Goal: Obtain resource: Obtain resource

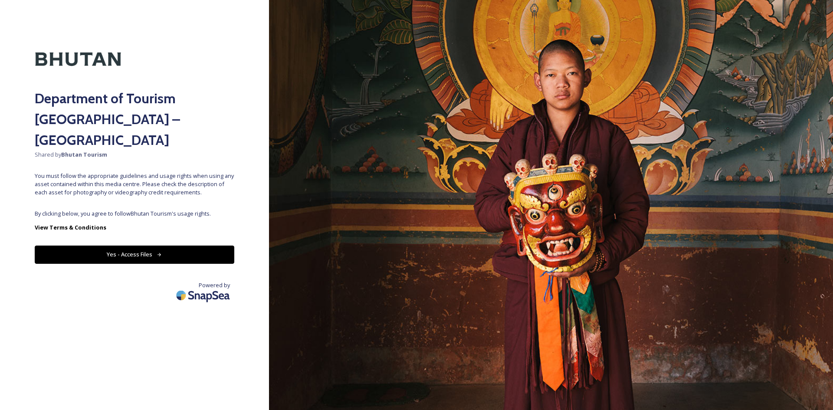
click at [206, 285] on img at bounding box center [204, 295] width 61 height 20
click at [174, 246] on button "Yes - Access Files" at bounding box center [135, 255] width 200 height 18
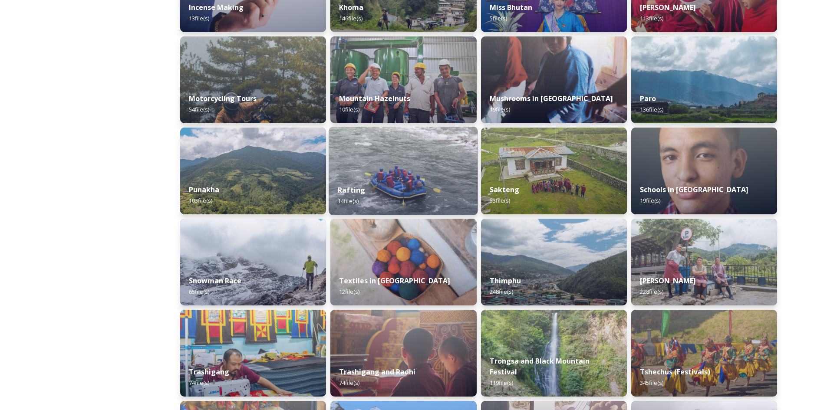
scroll to position [521, 0]
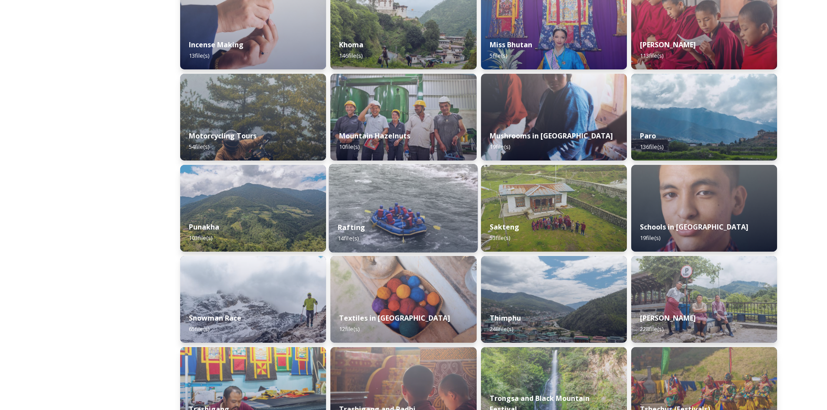
click at [364, 221] on div "Rafting 14 file(s)" at bounding box center [403, 232] width 149 height 39
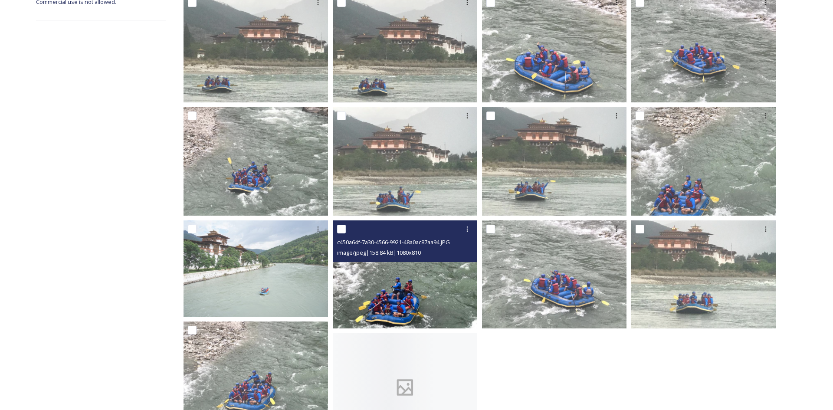
scroll to position [217, 0]
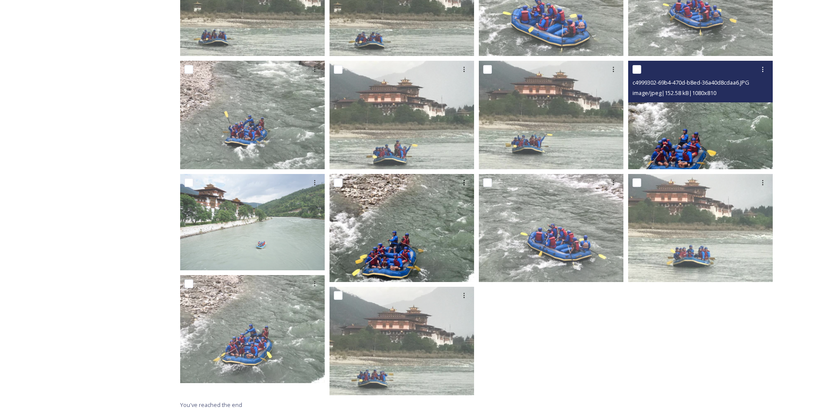
click at [685, 134] on img at bounding box center [700, 115] width 144 height 108
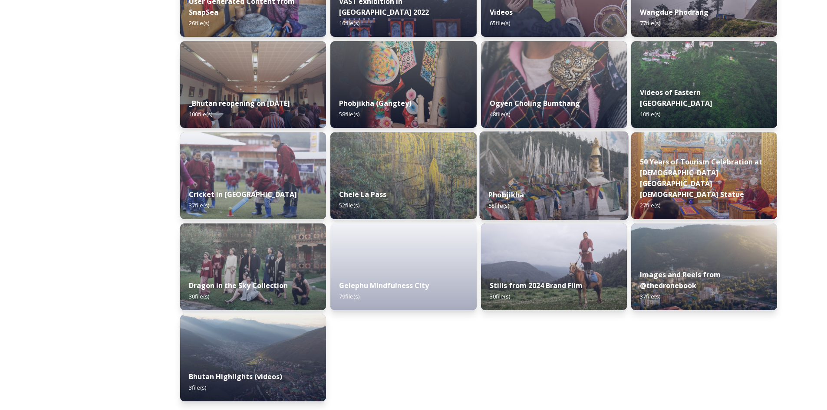
scroll to position [965, 0]
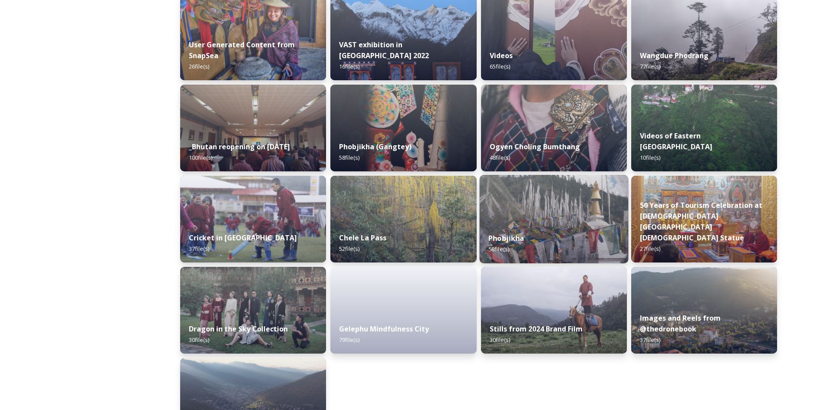
click at [514, 220] on img at bounding box center [553, 219] width 149 height 89
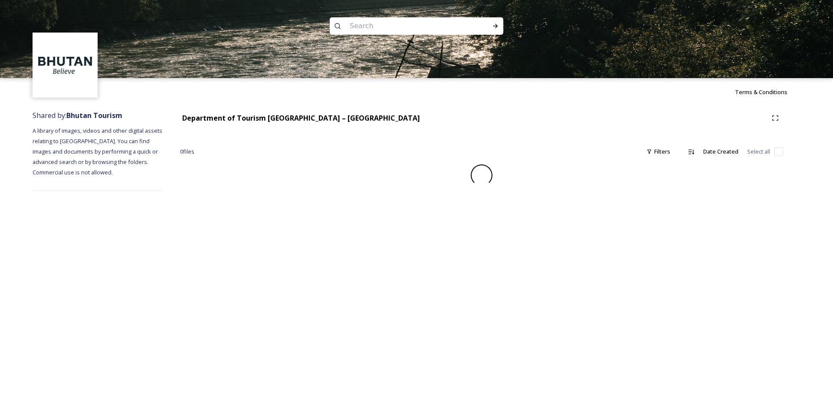
click at [501, 220] on div "Terms & Conditions Shared by: Bhutan Tourism A library of images, videos and ot…" at bounding box center [416, 205] width 833 height 410
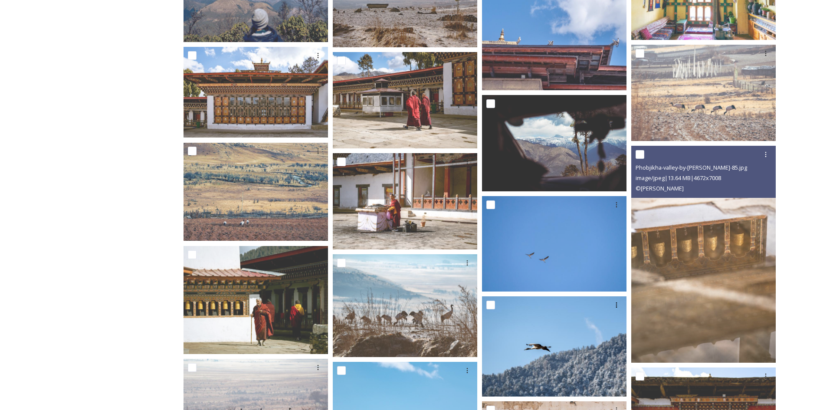
scroll to position [955, 0]
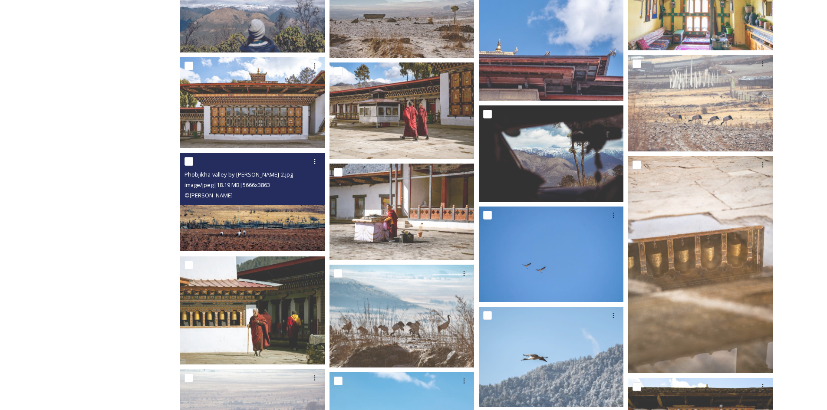
click at [238, 230] on img at bounding box center [252, 202] width 144 height 99
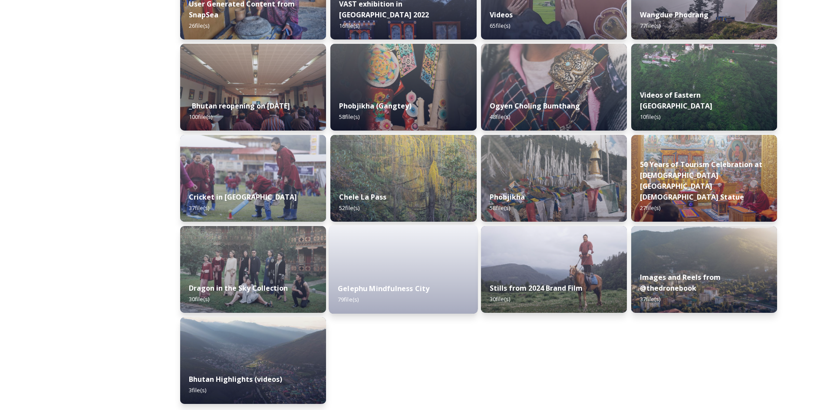
scroll to position [1009, 0]
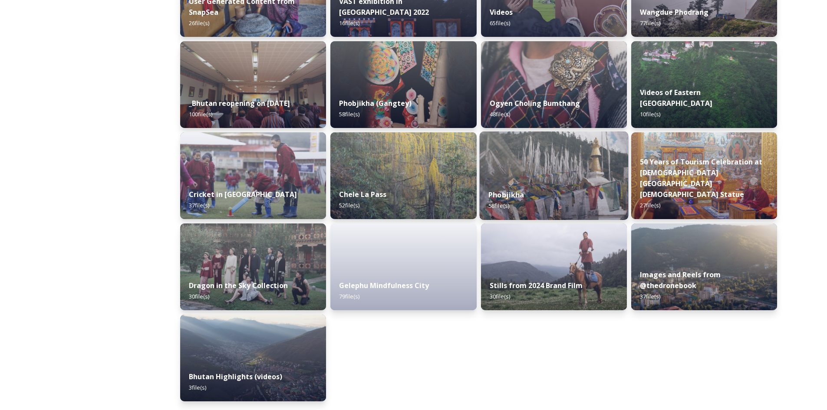
click at [570, 180] on img at bounding box center [553, 175] width 149 height 89
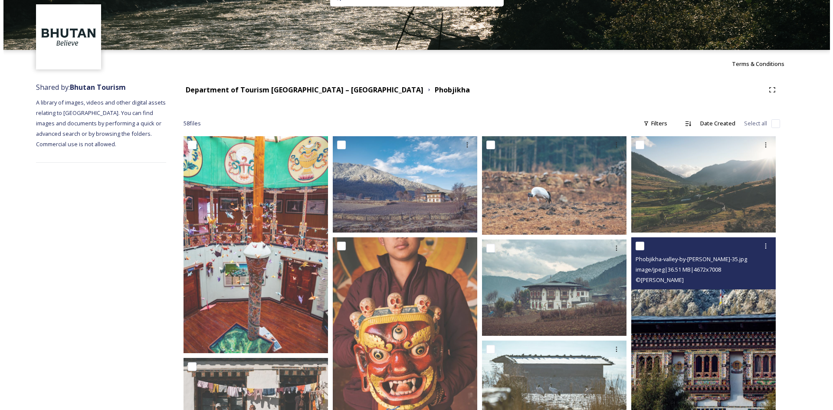
scroll to position [43, 0]
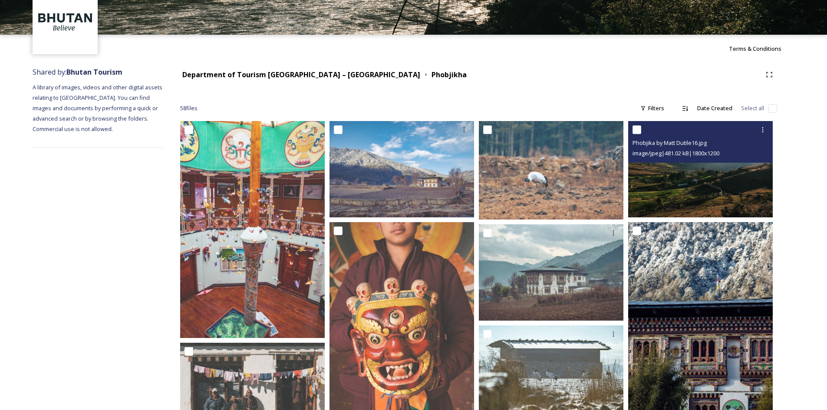
click at [699, 178] on img at bounding box center [700, 169] width 144 height 96
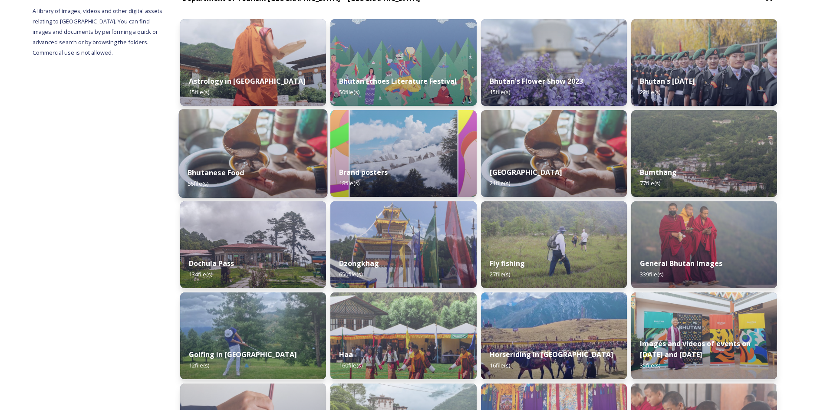
scroll to position [130, 0]
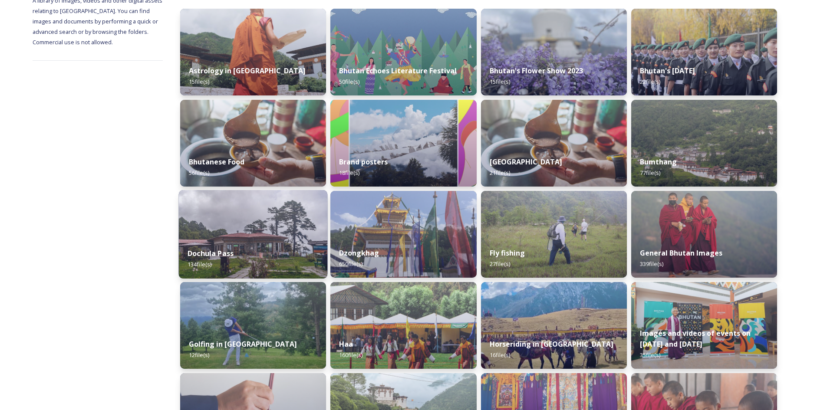
click at [253, 235] on img at bounding box center [253, 234] width 149 height 89
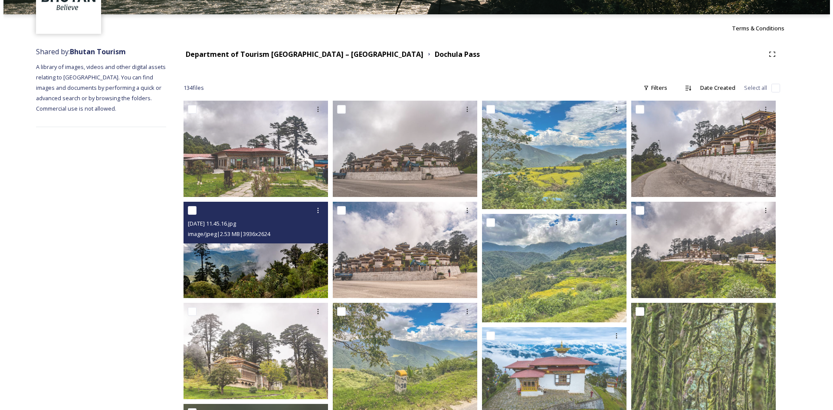
scroll to position [43, 0]
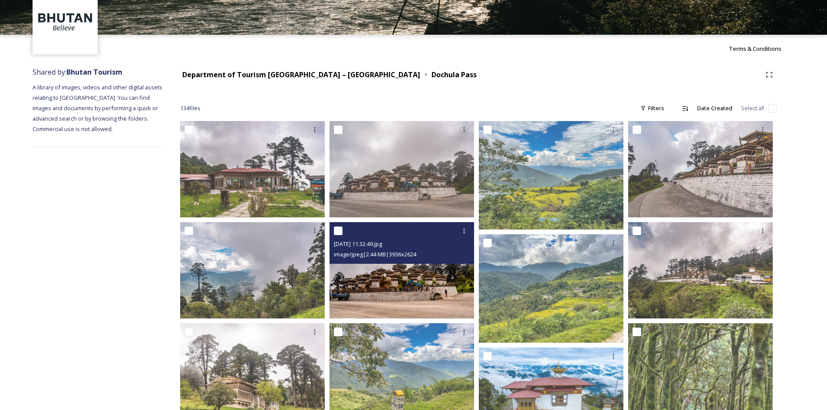
click at [385, 280] on img at bounding box center [401, 270] width 144 height 96
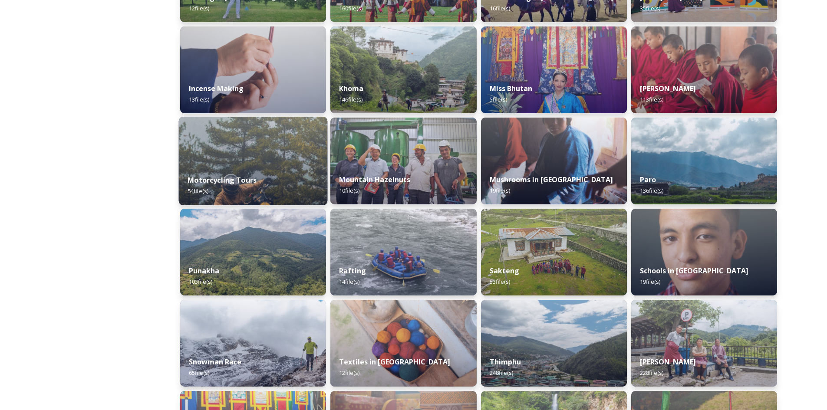
scroll to position [477, 0]
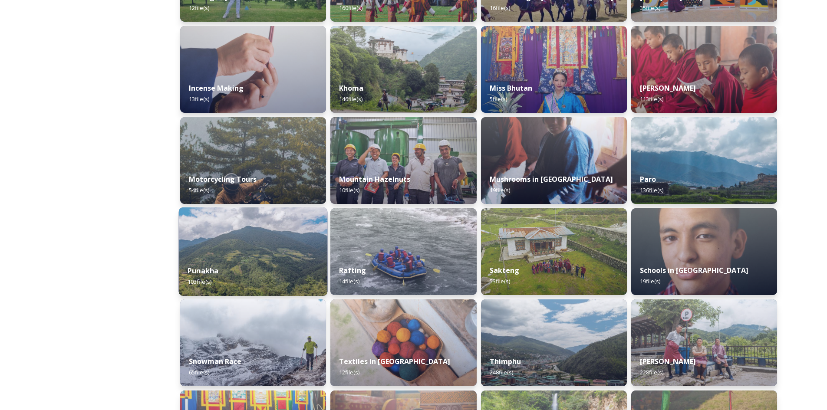
click at [228, 269] on div "Punakha 103 file(s)" at bounding box center [253, 275] width 149 height 39
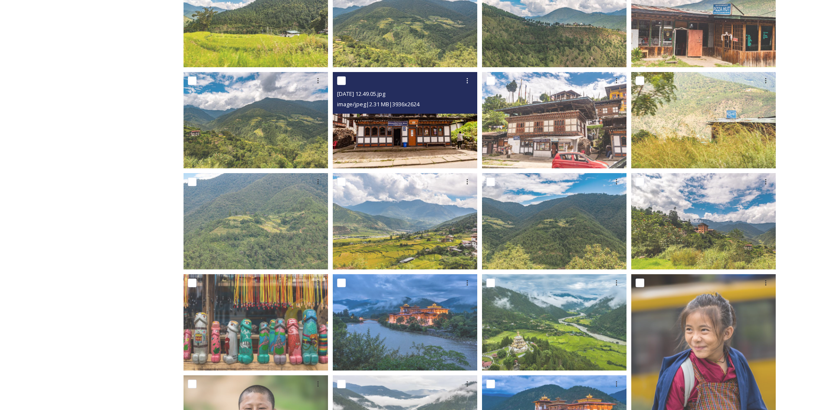
scroll to position [217, 0]
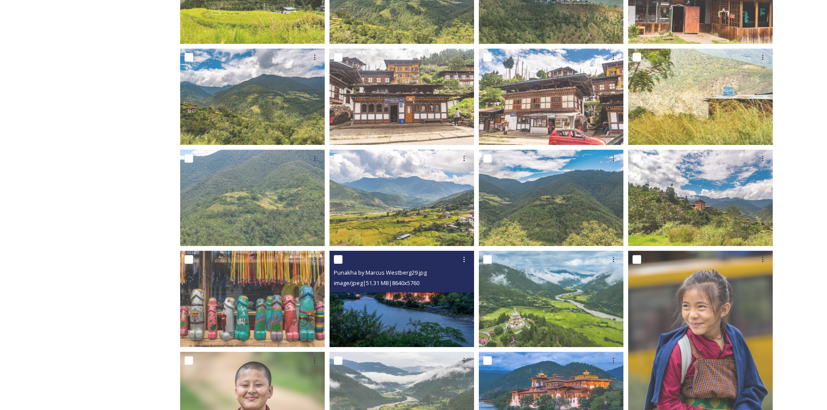
click at [410, 322] on img at bounding box center [401, 299] width 144 height 96
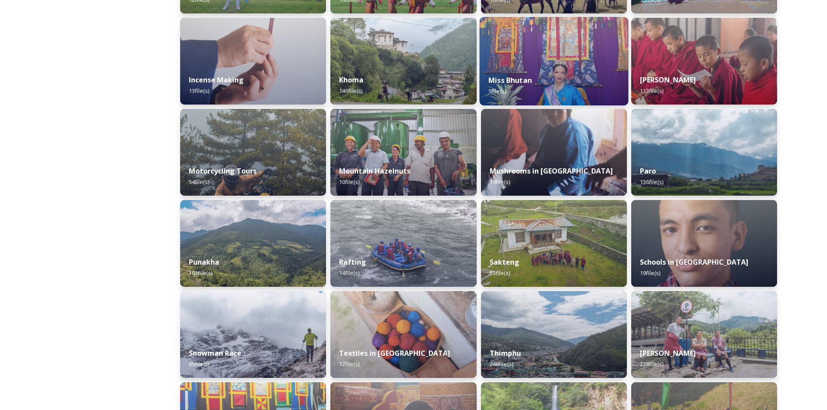
scroll to position [271, 0]
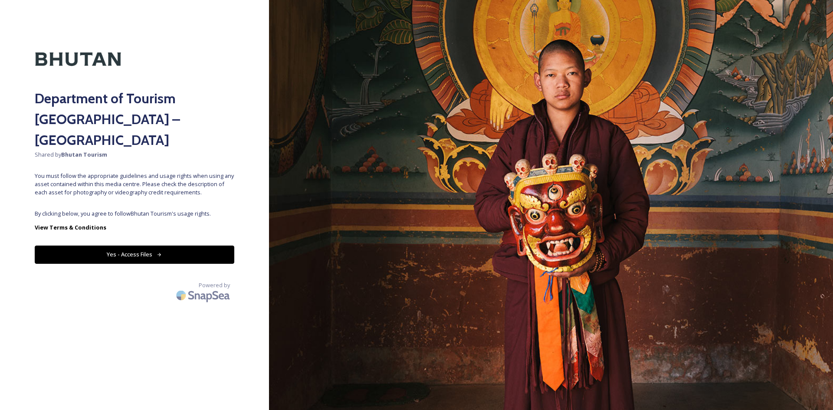
click at [141, 246] on button "Yes - Access Files" at bounding box center [135, 255] width 200 height 18
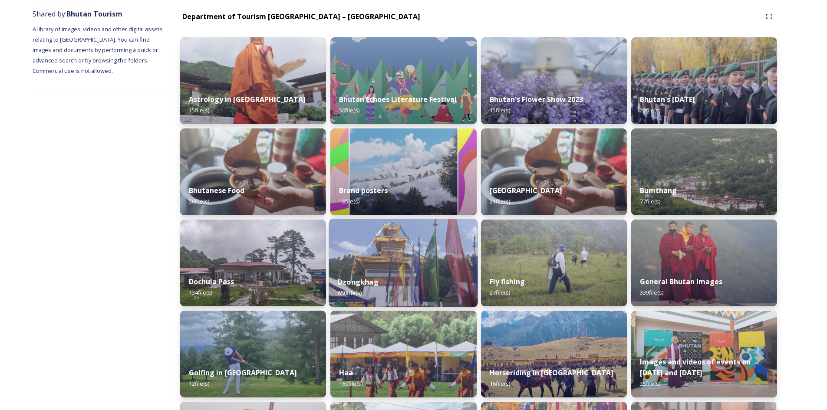
scroll to position [130, 0]
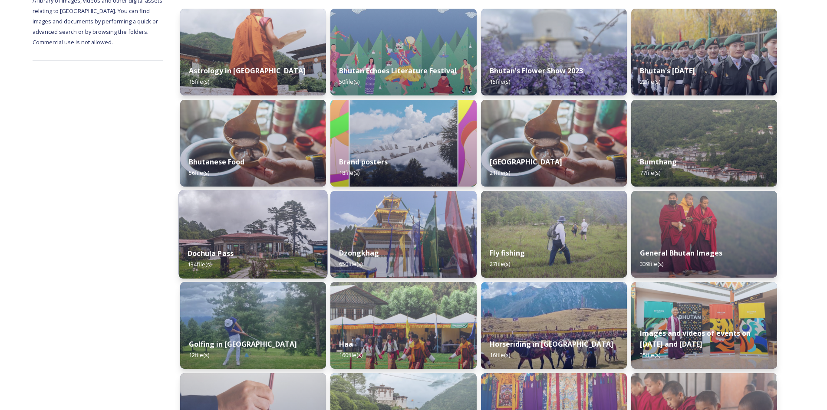
click at [246, 266] on div "Dochula Pass 134 file(s)" at bounding box center [253, 258] width 149 height 39
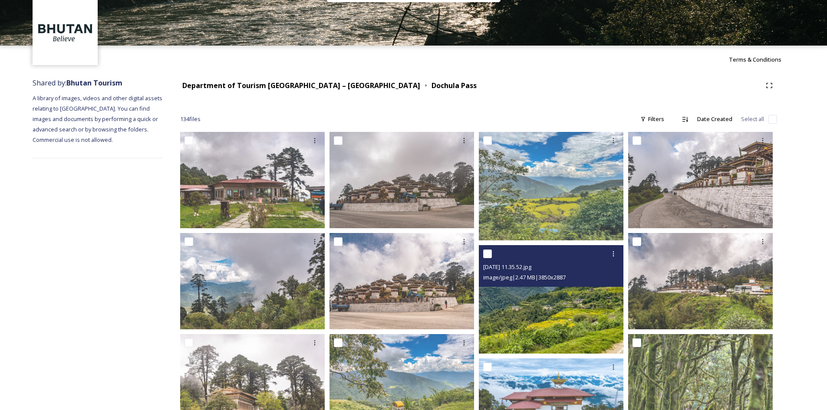
scroll to position [130, 0]
